Goal: Transaction & Acquisition: Purchase product/service

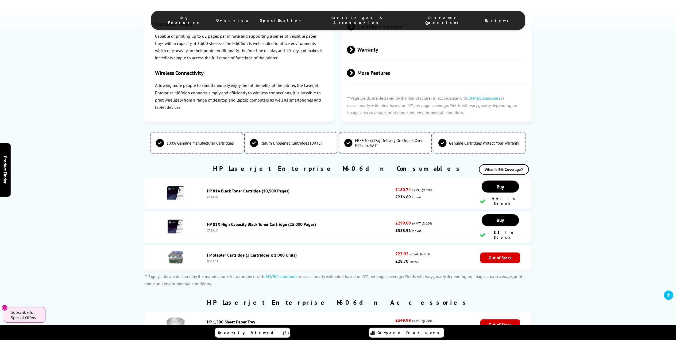
scroll to position [820, 0]
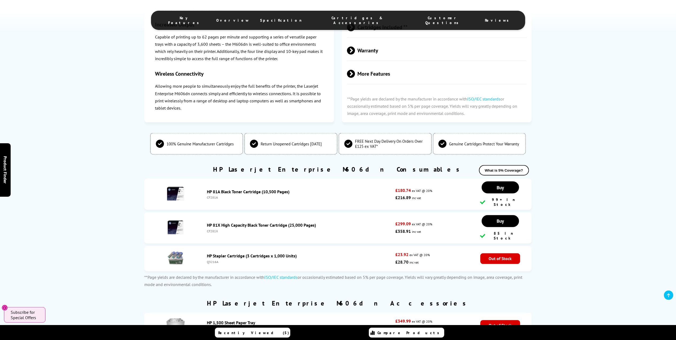
click at [213, 229] on div "CF281X" at bounding box center [300, 231] width 186 height 4
copy div "CF281X"
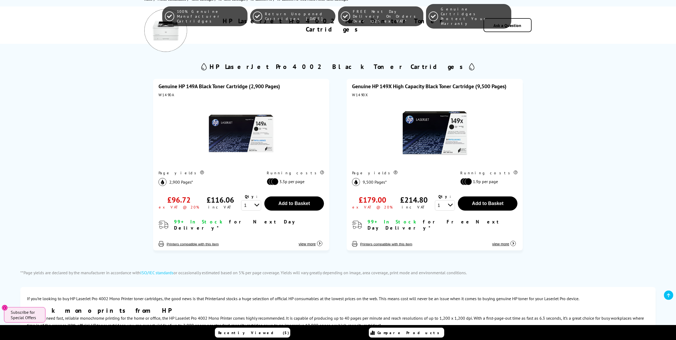
scroll to position [63, 0]
